Goal: Task Accomplishment & Management: Manage account settings

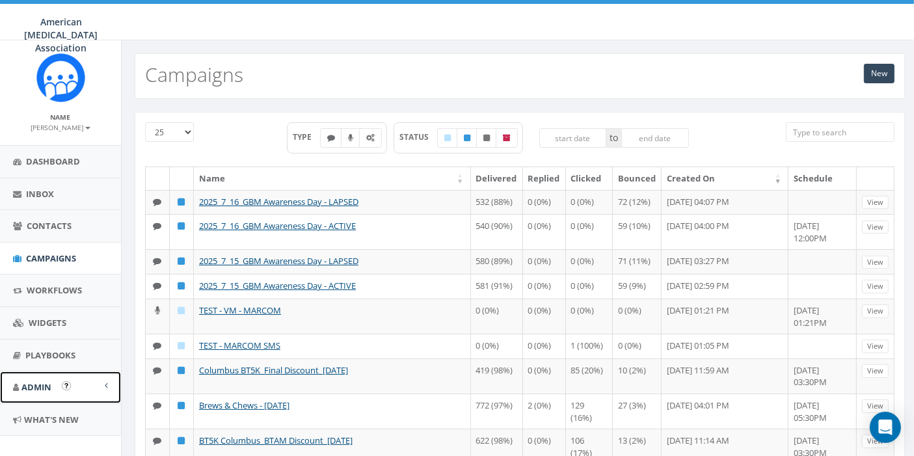
click at [29, 386] on span "Admin" at bounding box center [36, 387] width 30 height 12
click at [46, 415] on link "Account" at bounding box center [60, 416] width 121 height 25
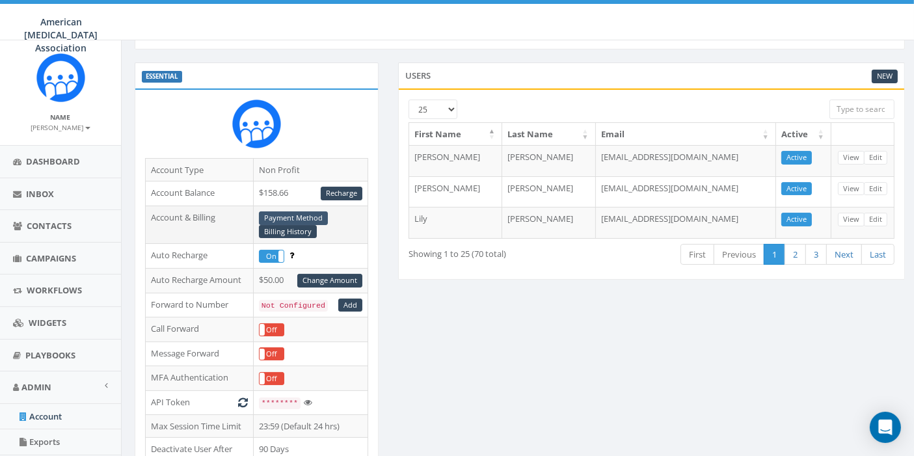
scroll to position [72, 0]
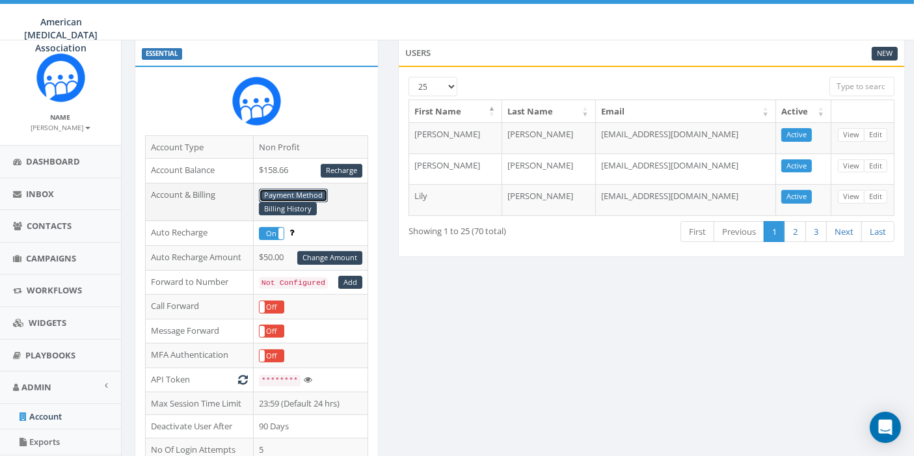
click at [291, 191] on link "Payment Method" at bounding box center [293, 196] width 69 height 14
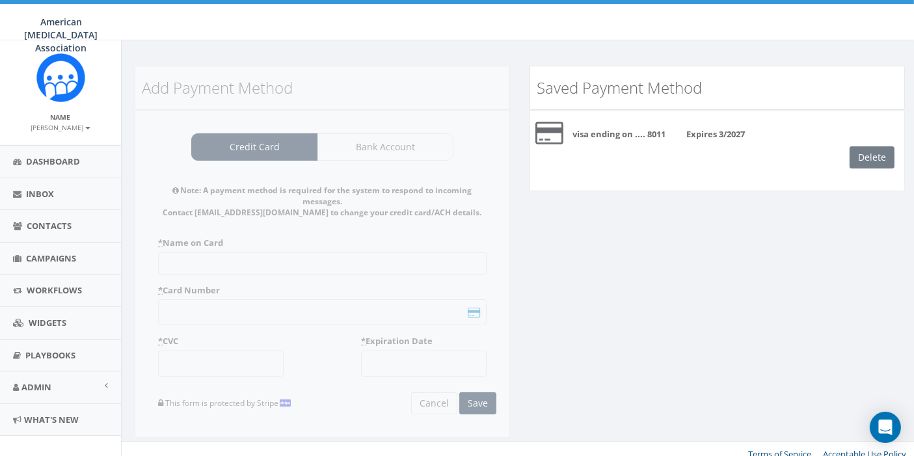
click at [863, 155] on div "Delete" at bounding box center [876, 157] width 55 height 22
click at [727, 306] on div "Add Payment Method Credit Card Bank Account Note: A payment method is required …" at bounding box center [519, 260] width 789 height 388
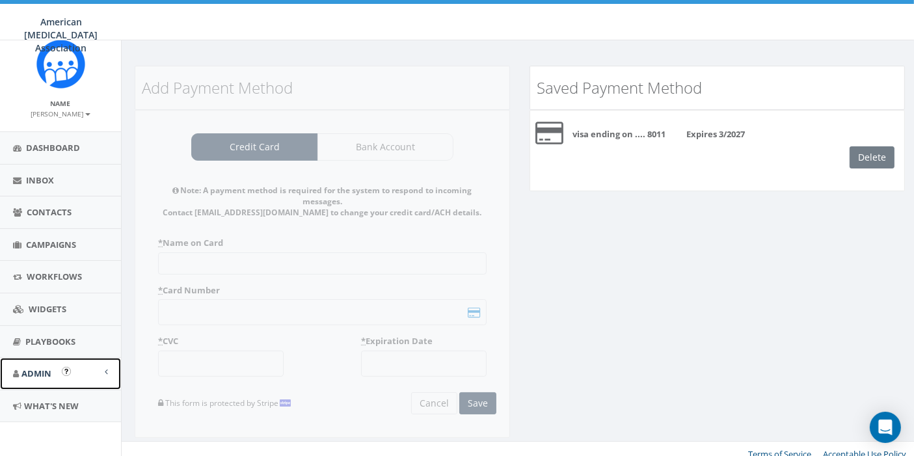
click at [30, 369] on span "Admin" at bounding box center [36, 373] width 30 height 12
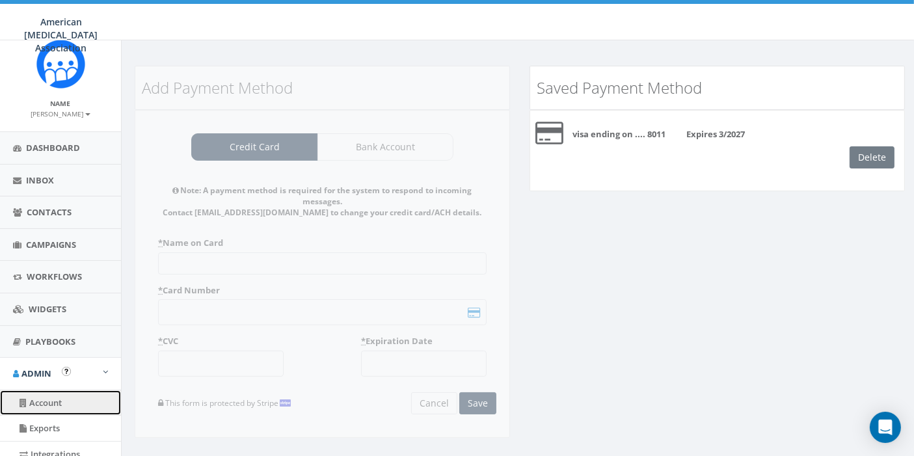
click at [45, 399] on link "Account" at bounding box center [60, 402] width 121 height 25
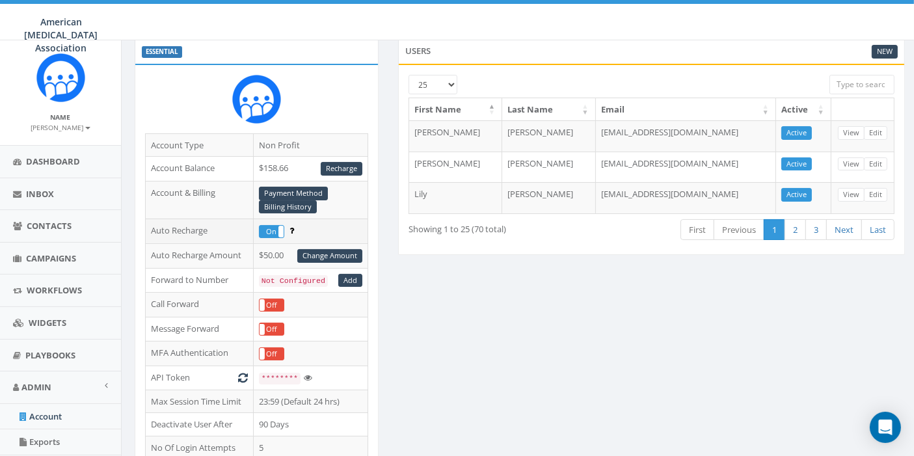
scroll to position [49, 0]
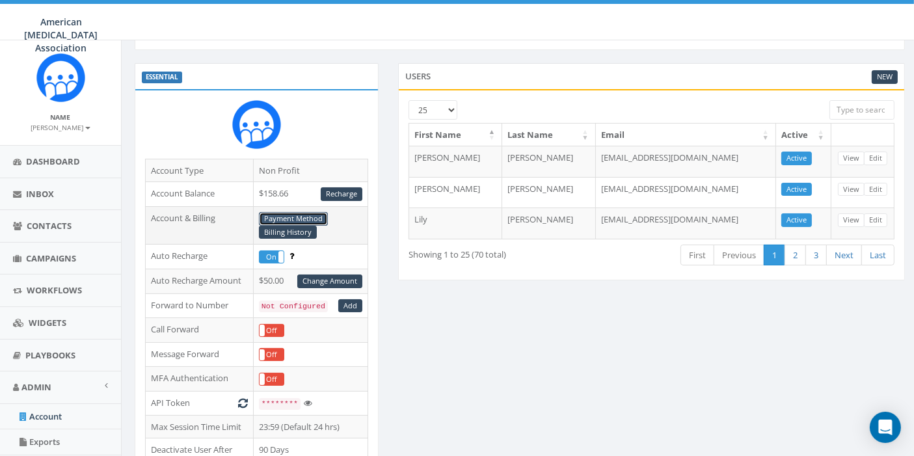
click at [303, 216] on link "Payment Method" at bounding box center [293, 219] width 69 height 14
